Goal: Task Accomplishment & Management: Manage account settings

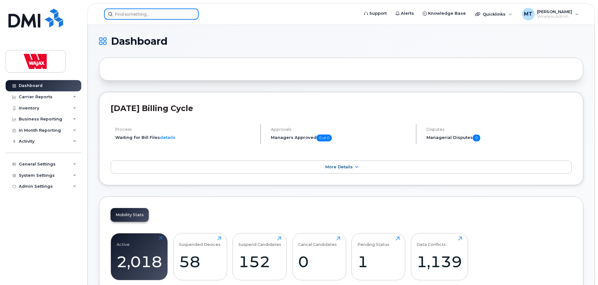
click at [191, 17] on div at bounding box center [151, 13] width 95 height 11
paste input "819.471.1652"
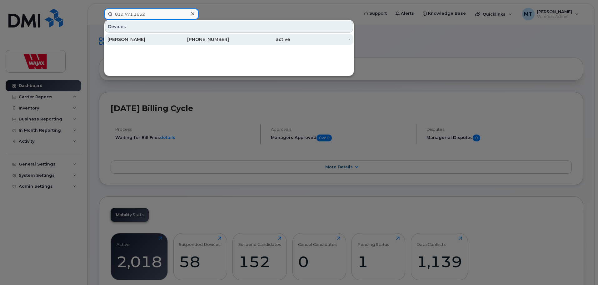
type input "819.471.1652"
click at [146, 43] on div "[PERSON_NAME]" at bounding box center [137, 39] width 61 height 11
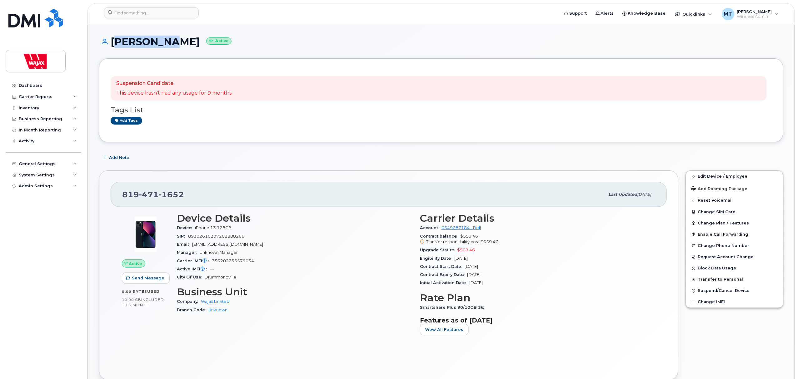
drag, startPoint x: 168, startPoint y: 44, endPoint x: 113, endPoint y: 44, distance: 55.3
click at [113, 44] on h1 "Hady Anne Active" at bounding box center [441, 41] width 684 height 11
copy h1 "[PERSON_NAME]"
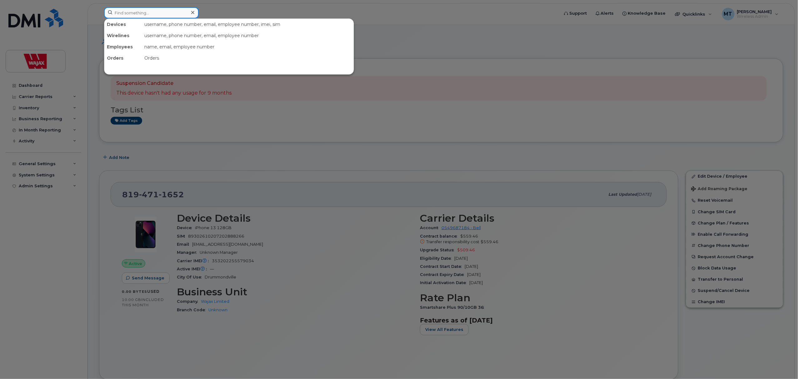
click at [171, 12] on input at bounding box center [151, 12] width 95 height 11
paste input "819-797-1743"
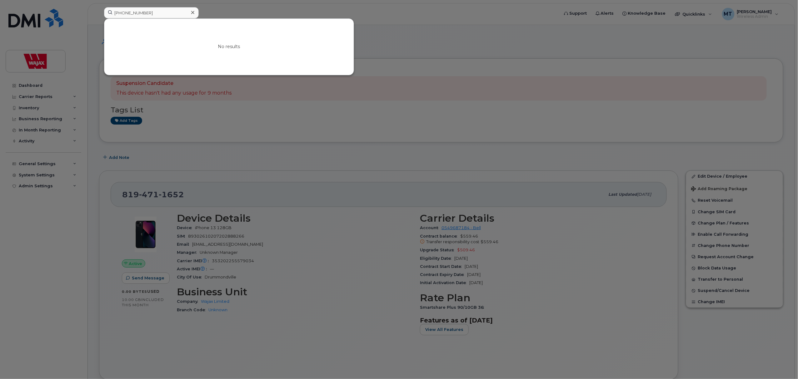
click at [31, 257] on div at bounding box center [399, 189] width 798 height 379
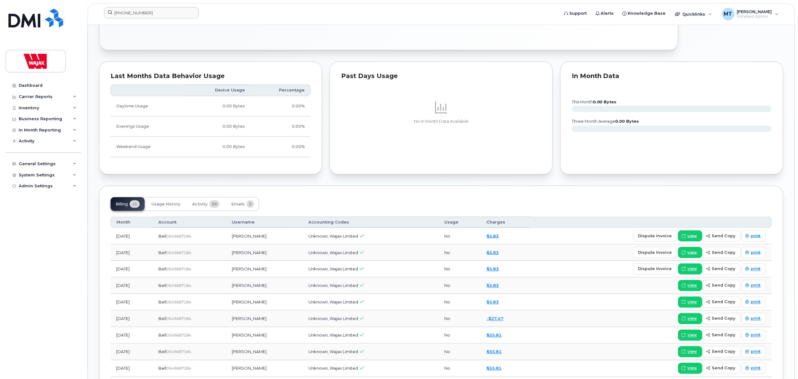
scroll to position [375, 0]
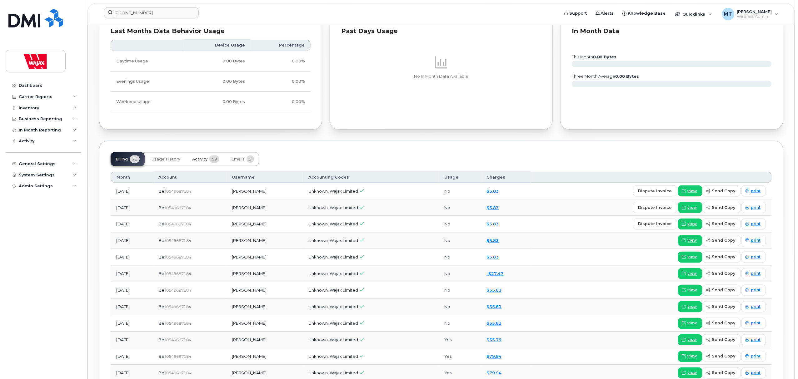
click at [202, 161] on span "Activity" at bounding box center [199, 159] width 15 height 5
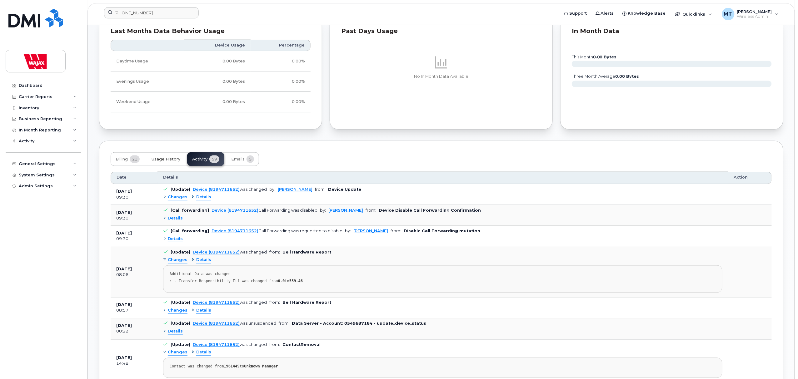
click at [176, 164] on button "Usage History" at bounding box center [165, 159] width 39 height 14
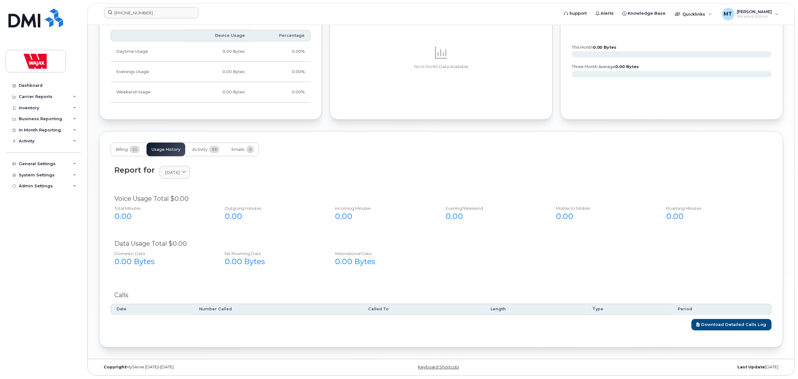
scroll to position [0, 0]
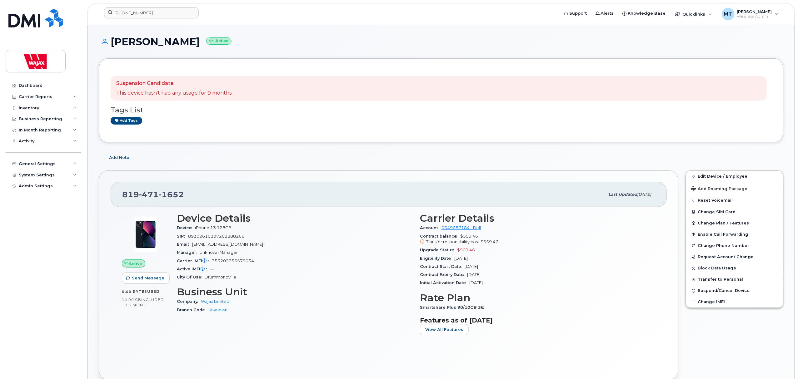
click at [315, 197] on div "819 471 1652" at bounding box center [363, 194] width 483 height 13
drag, startPoint x: 195, startPoint y: 195, endPoint x: 122, endPoint y: 196, distance: 72.5
click at [122, 196] on div "819 471 1652" at bounding box center [363, 194] width 483 height 13
copy span "819 471 1652"
click at [346, 44] on h1 "Hady Anne Active" at bounding box center [441, 41] width 684 height 11
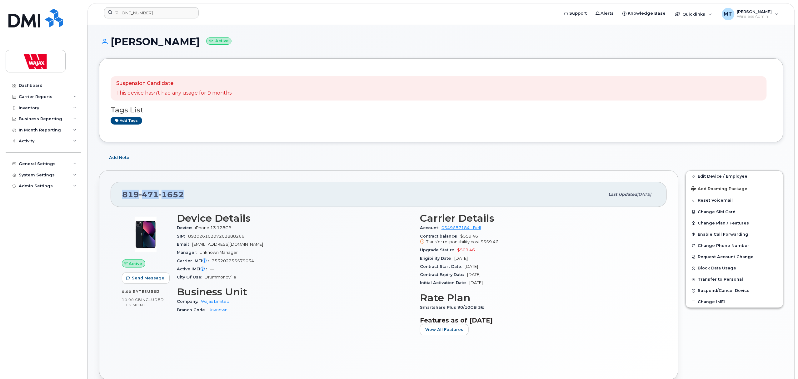
drag, startPoint x: 182, startPoint y: 194, endPoint x: 124, endPoint y: 198, distance: 58.5
click at [124, 198] on div "819 471 1652" at bounding box center [363, 194] width 483 height 13
copy span "819 471 1652"
click at [341, 177] on div "819 471 1652 Last updated Oct 09, 2025 Active Send Message 0.00 Bytes  used 10.…" at bounding box center [388, 276] width 579 height 210
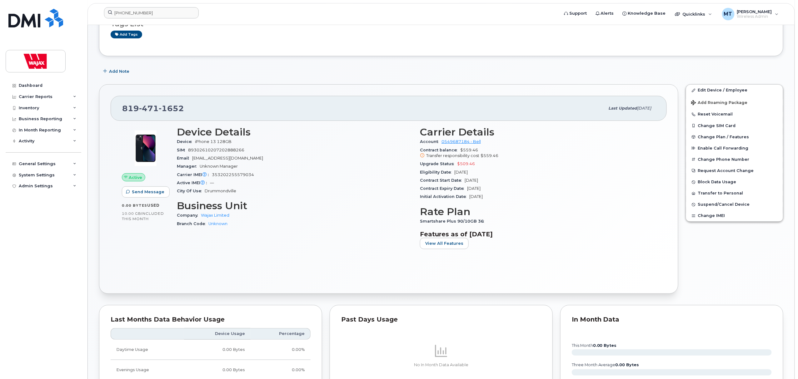
scroll to position [83, 0]
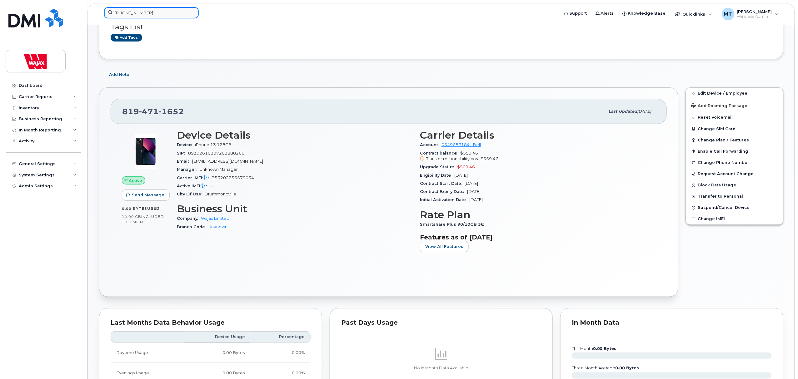
click at [181, 14] on input "819-797-1743" at bounding box center [151, 12] width 95 height 11
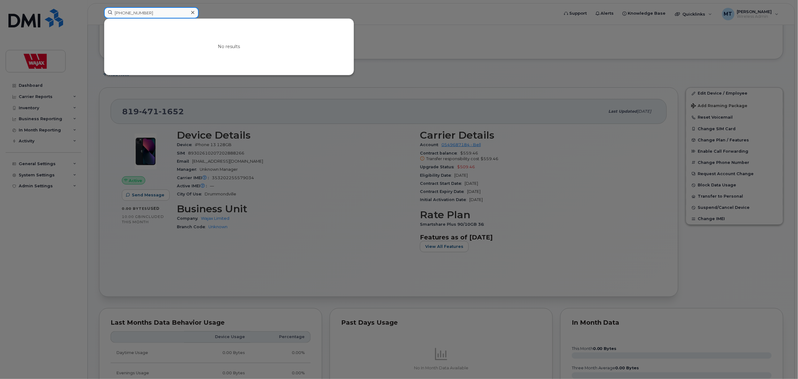
paste input "438-336-8316"
type input "819-797-1743438-336-8316"
click at [192, 12] on icon at bounding box center [192, 12] width 3 height 5
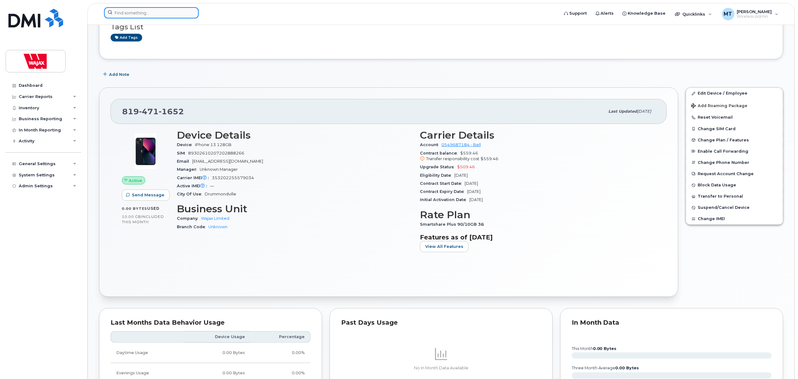
click at [186, 12] on input at bounding box center [151, 12] width 95 height 11
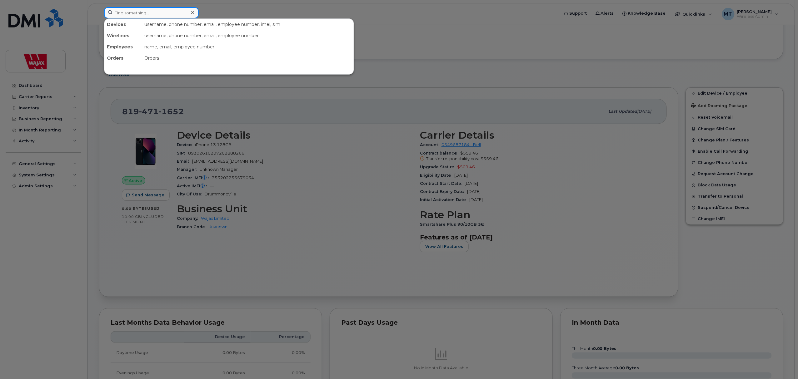
paste input "438-336-8316"
type input "438-336-8316"
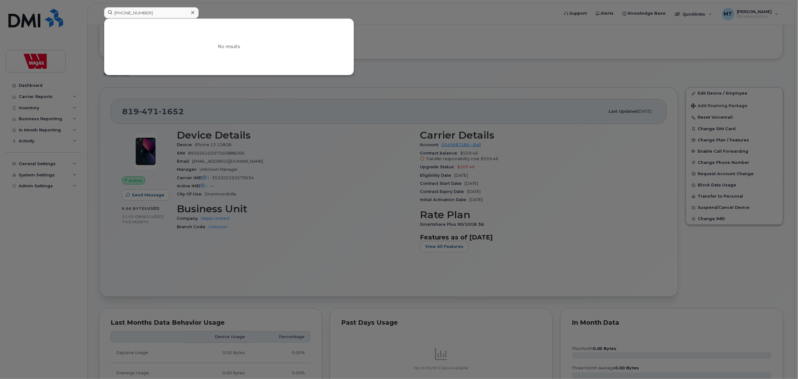
click at [192, 12] on icon at bounding box center [192, 12] width 3 height 3
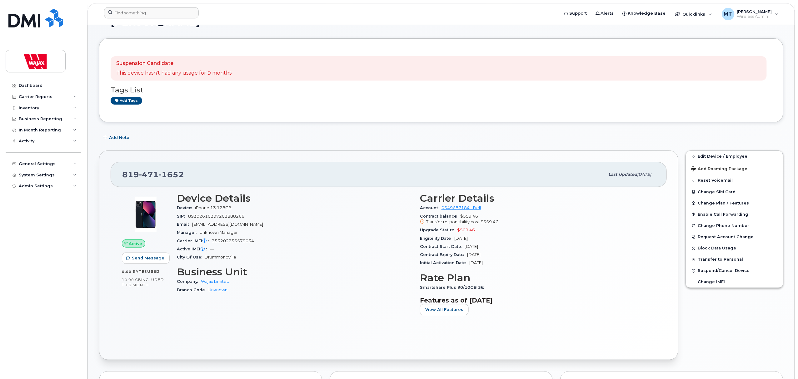
scroll to position [0, 0]
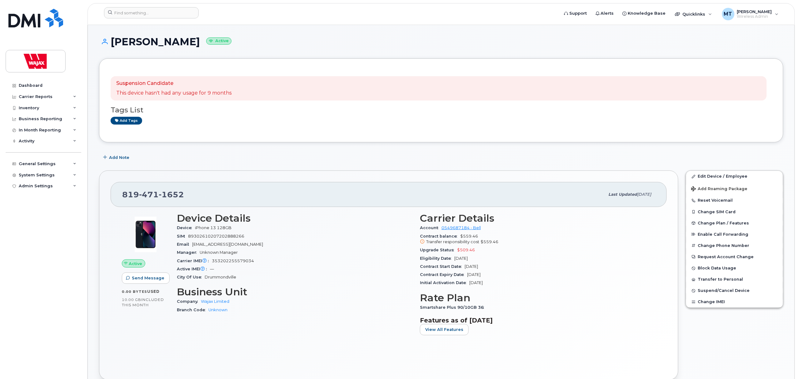
drag, startPoint x: 627, startPoint y: 194, endPoint x: 642, endPoint y: 195, distance: 14.8
click at [642, 195] on span "Oct 09, 2025" at bounding box center [644, 194] width 14 height 5
click at [643, 193] on span "Oct 09, 2025" at bounding box center [644, 194] width 14 height 5
click at [716, 173] on link "Edit Device / Employee" at bounding box center [734, 176] width 97 height 11
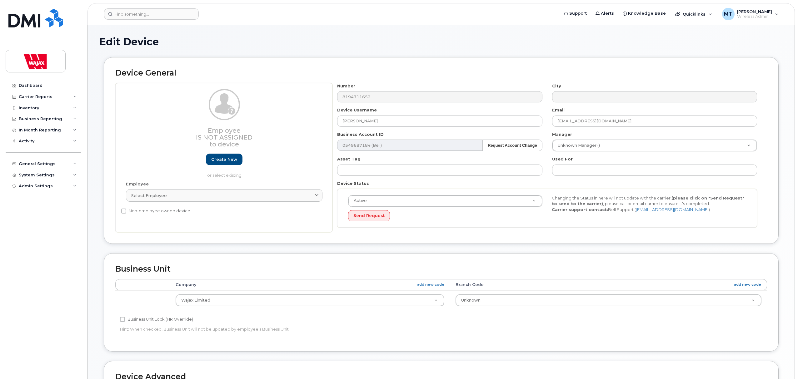
select select "23291732"
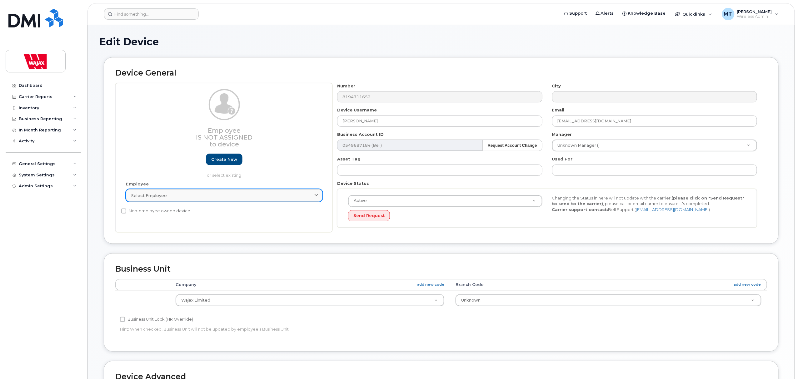
click at [259, 197] on div "Select employee" at bounding box center [224, 196] width 186 height 6
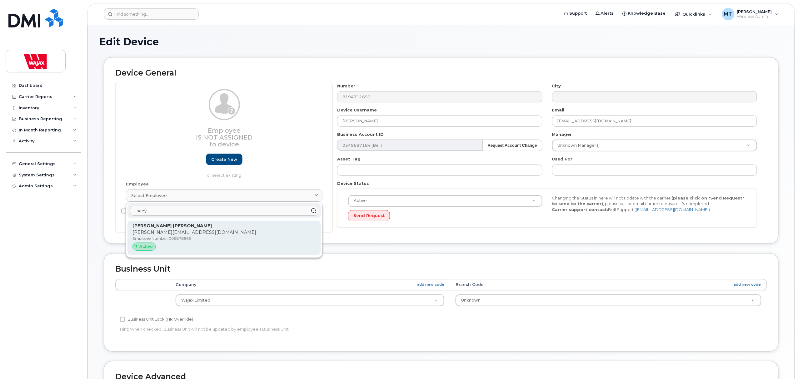
type input "hady"
click at [246, 226] on p "[PERSON_NAME] [PERSON_NAME]" at bounding box center [223, 226] width 183 height 7
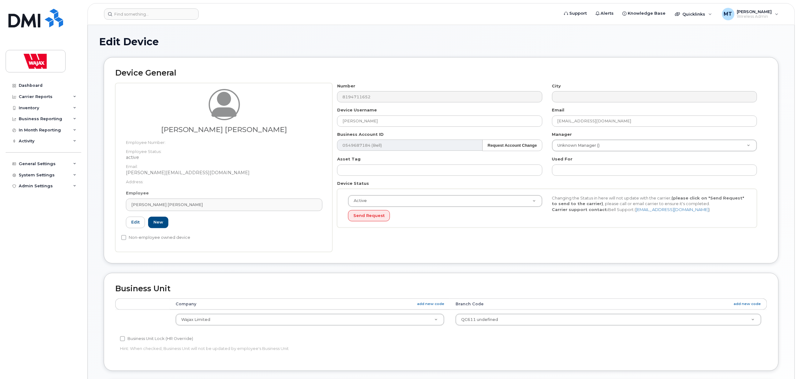
type input "005878866"
type input "[PERSON_NAME] [PERSON_NAME]"
type input "[PERSON_NAME][EMAIL_ADDRESS][DOMAIN_NAME]"
type input "35622476"
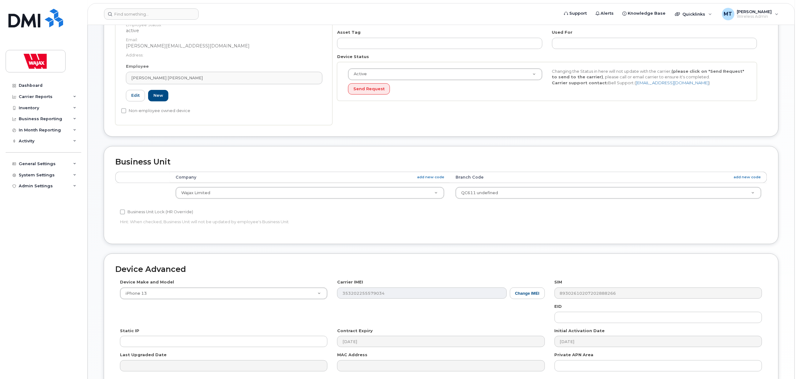
scroll to position [189, 0]
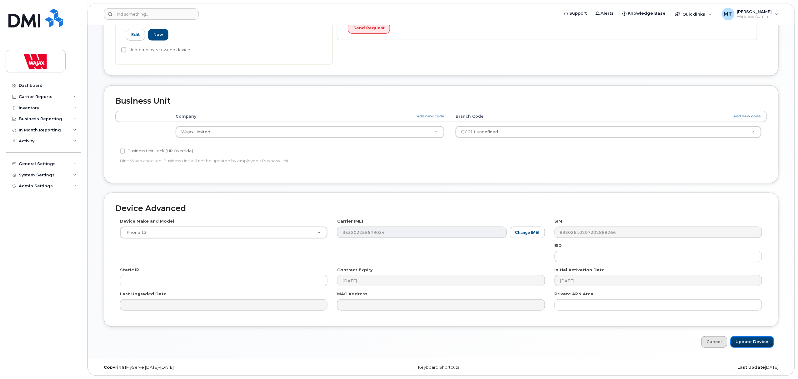
click at [743, 340] on input "Update Device" at bounding box center [751, 342] width 43 height 12
type input "Saving..."
